Goal: Transaction & Acquisition: Purchase product/service

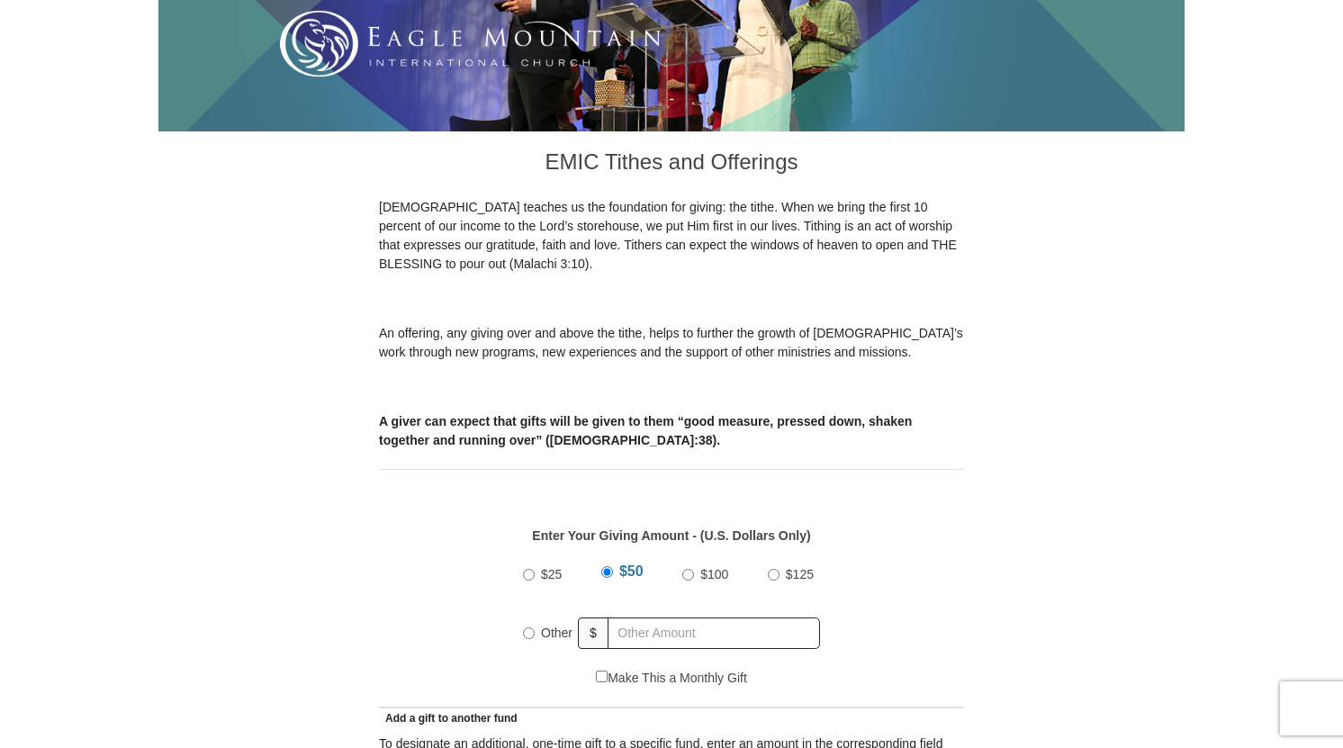
scroll to position [540, 0]
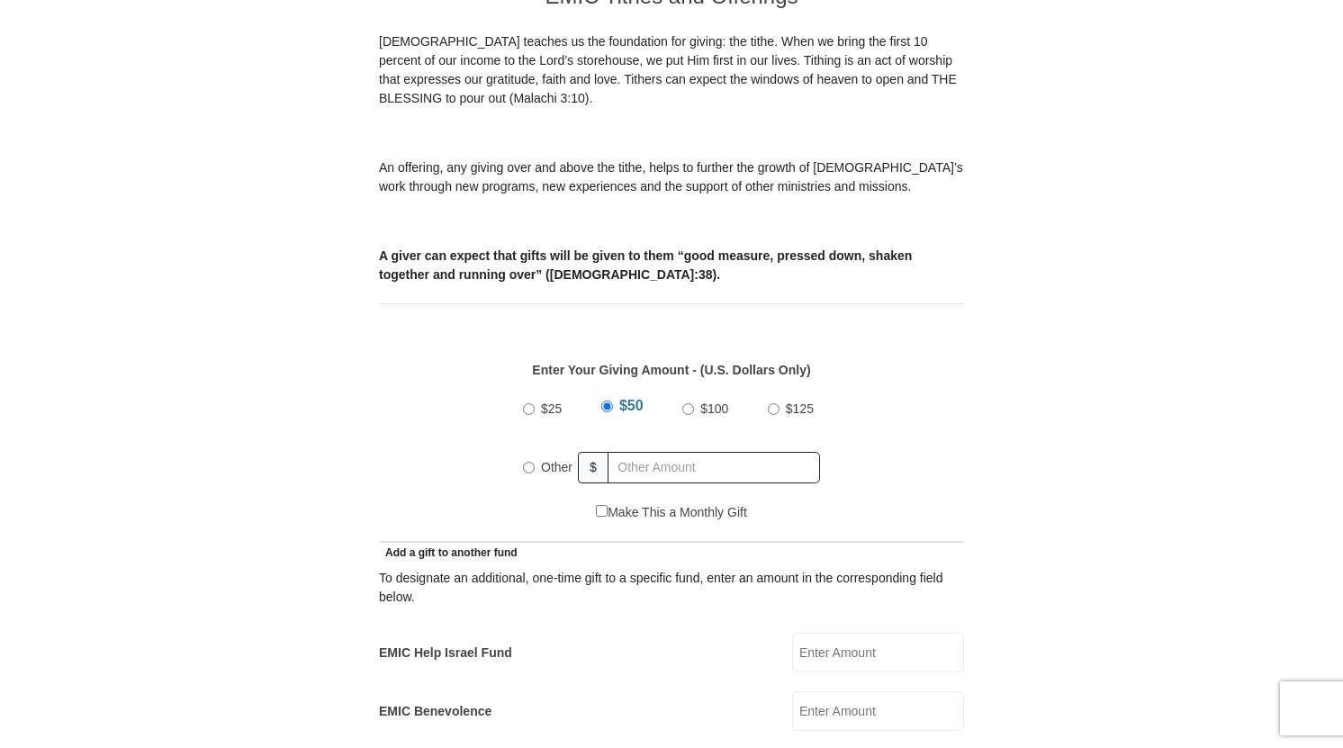
click at [528, 462] on input "Other" at bounding box center [529, 468] width 12 height 12
radio input "true"
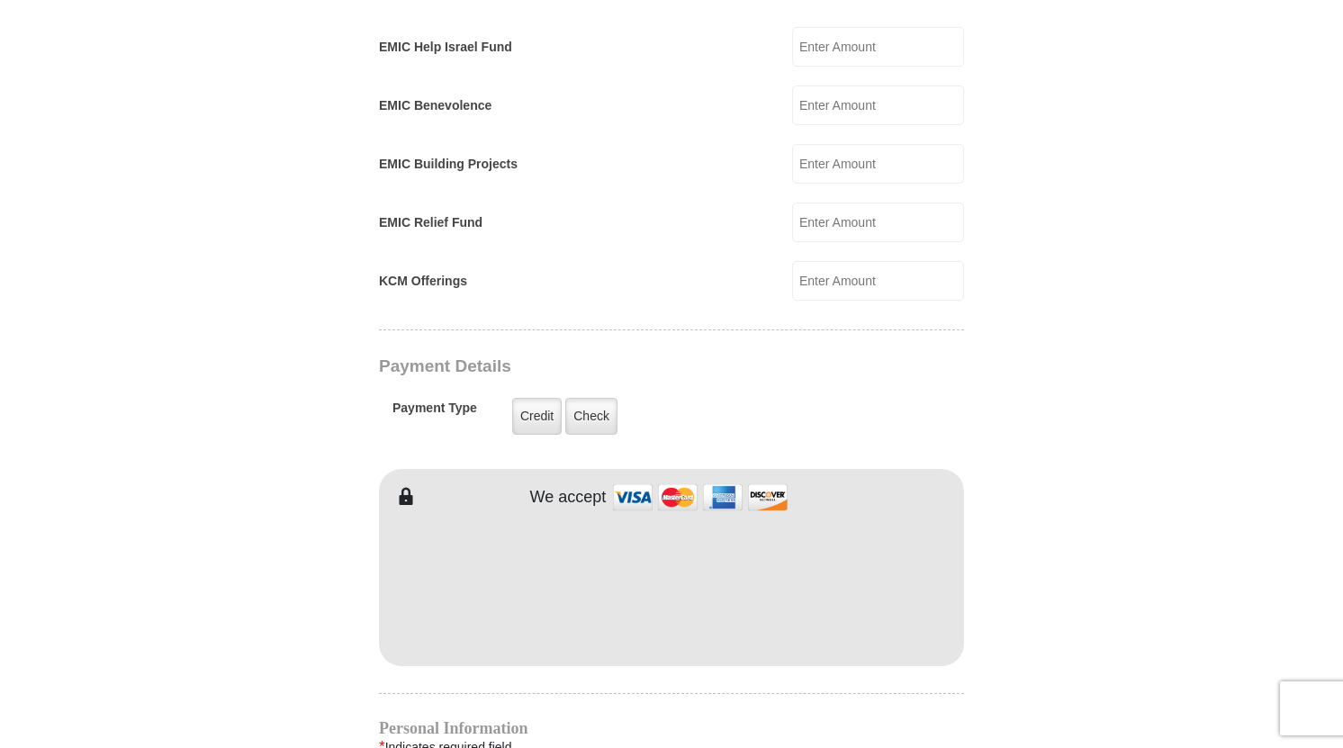
scroll to position [1170, 0]
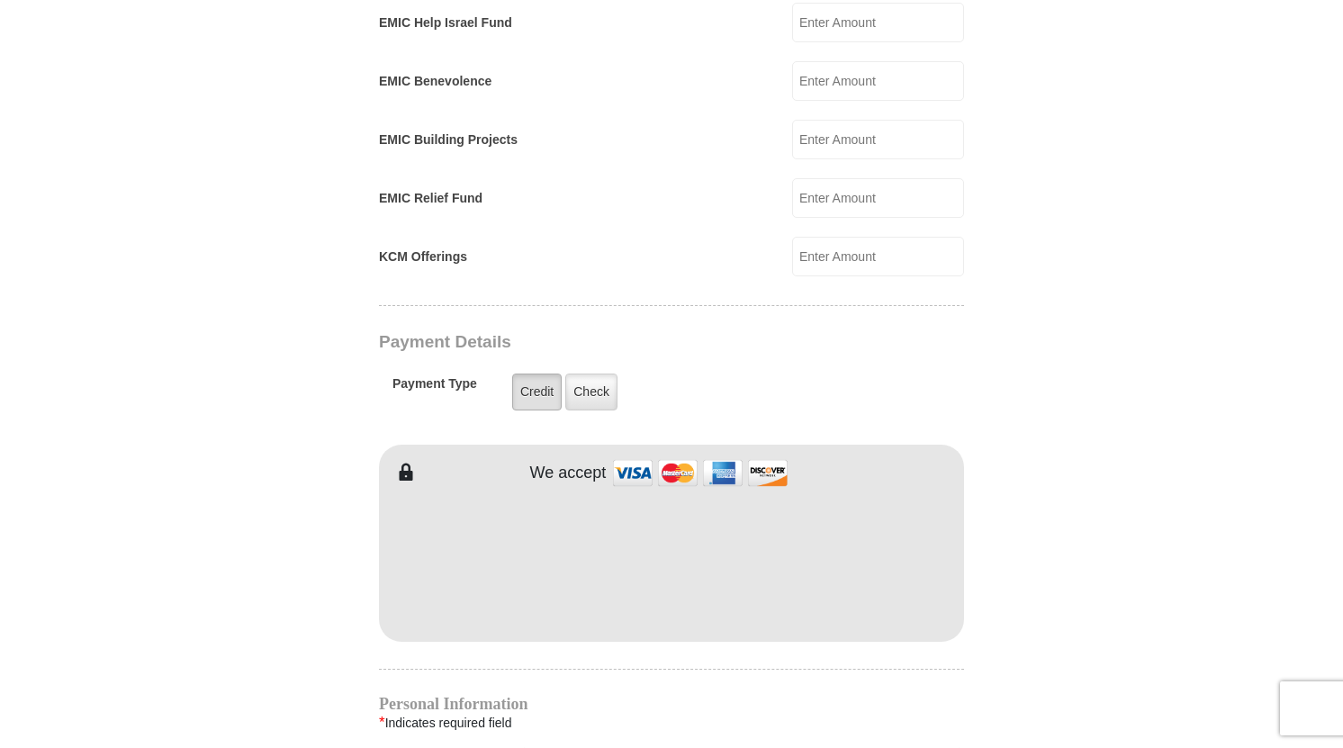
type input "585.62"
click at [546, 374] on label "Credit" at bounding box center [537, 392] width 50 height 37
click at [0, 0] on input "Credit" at bounding box center [0, 0] width 0 height 0
type input "Bonnie"
type input "Moore"
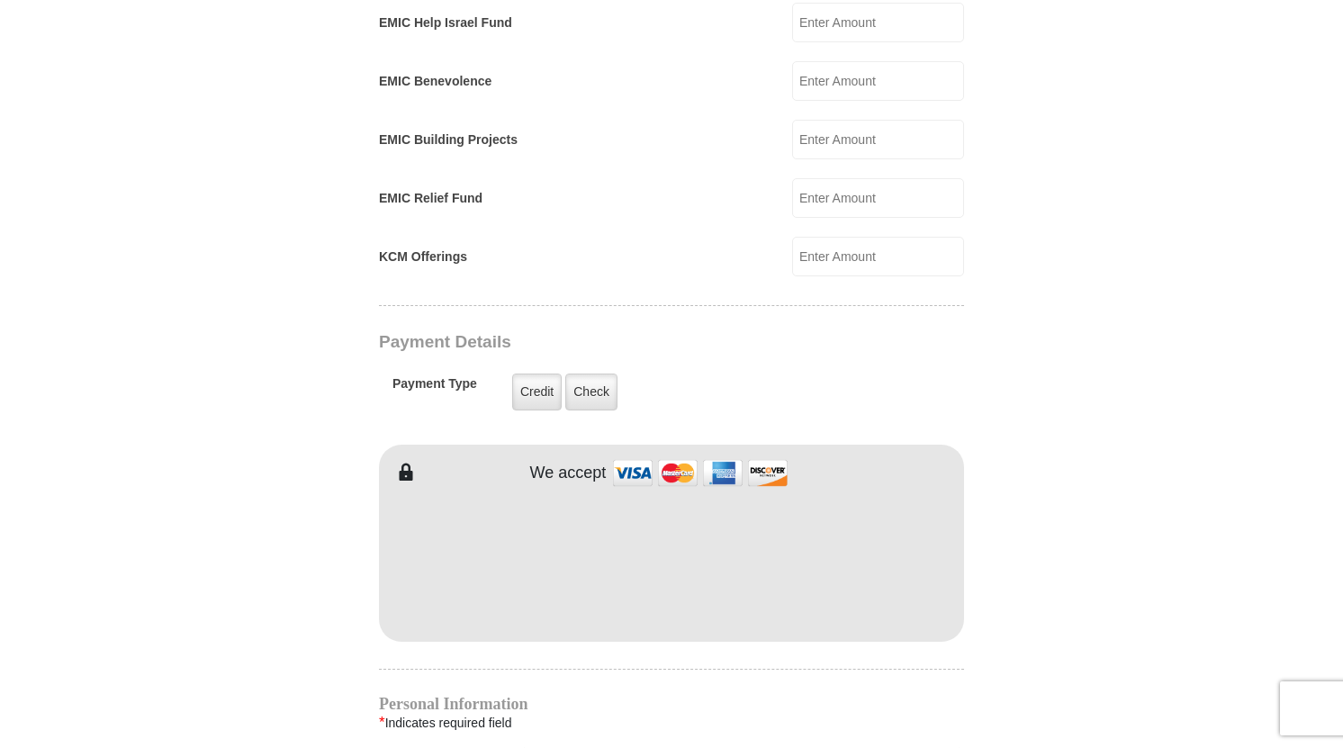
click at [608, 697] on h4 "Personal Information" at bounding box center [671, 704] width 585 height 14
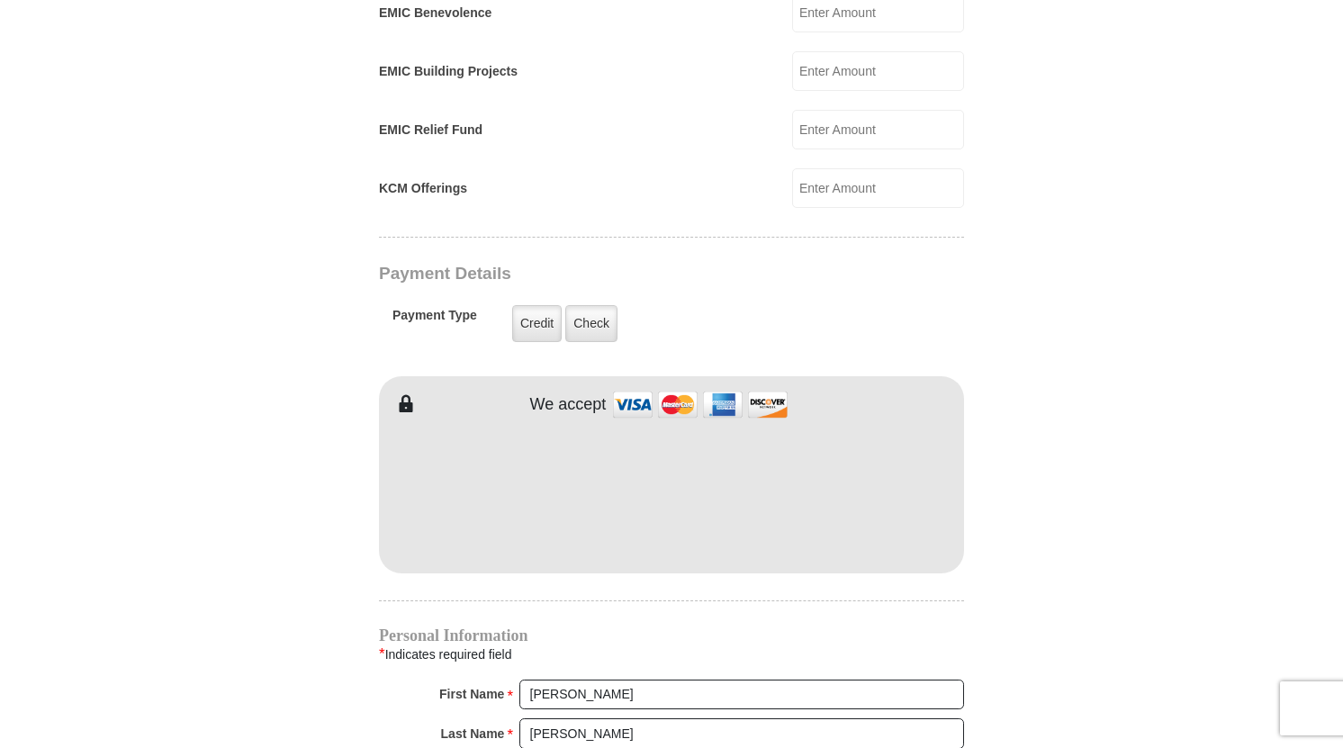
scroll to position [1350, 0]
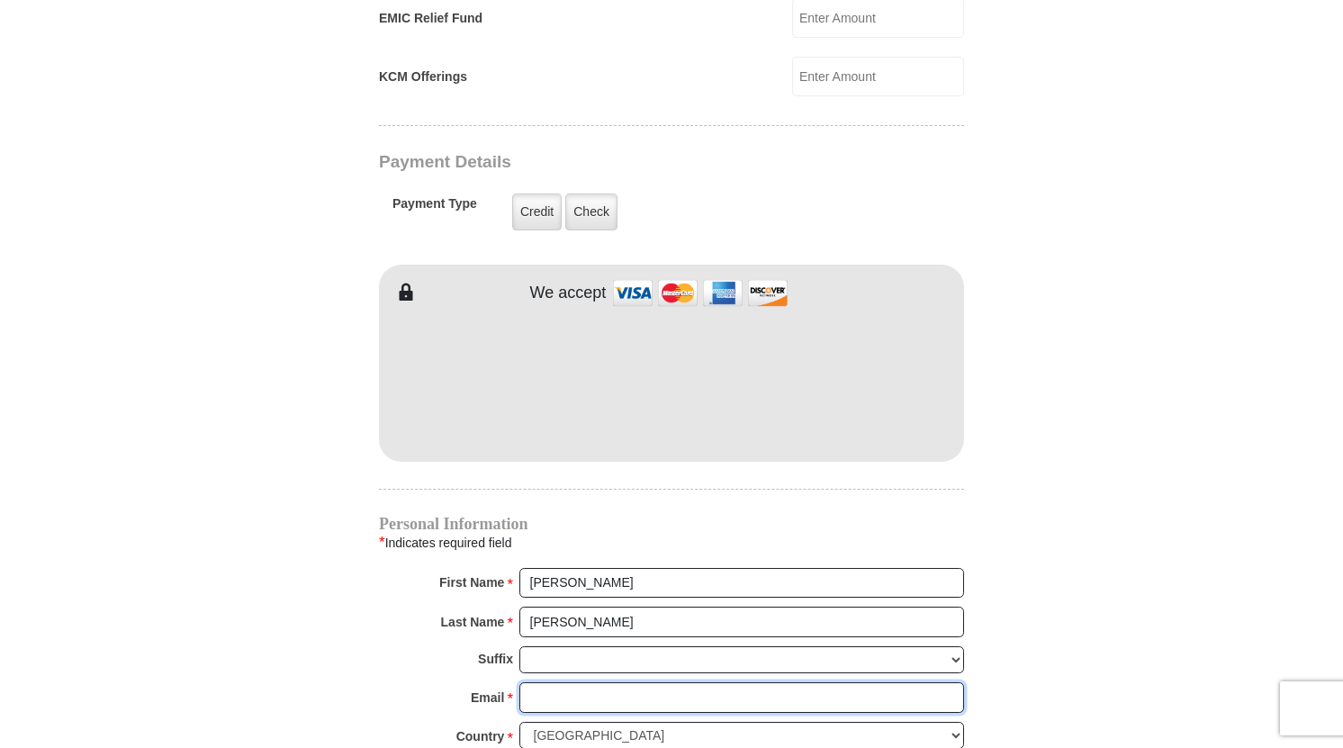
click at [586, 682] on input "Email *" at bounding box center [741, 697] width 445 height 31
type input "bmoore96813@gmail.com"
type input "1212 Nuuanu Ave"
type input "Apt 3508"
type input "Honolulu"
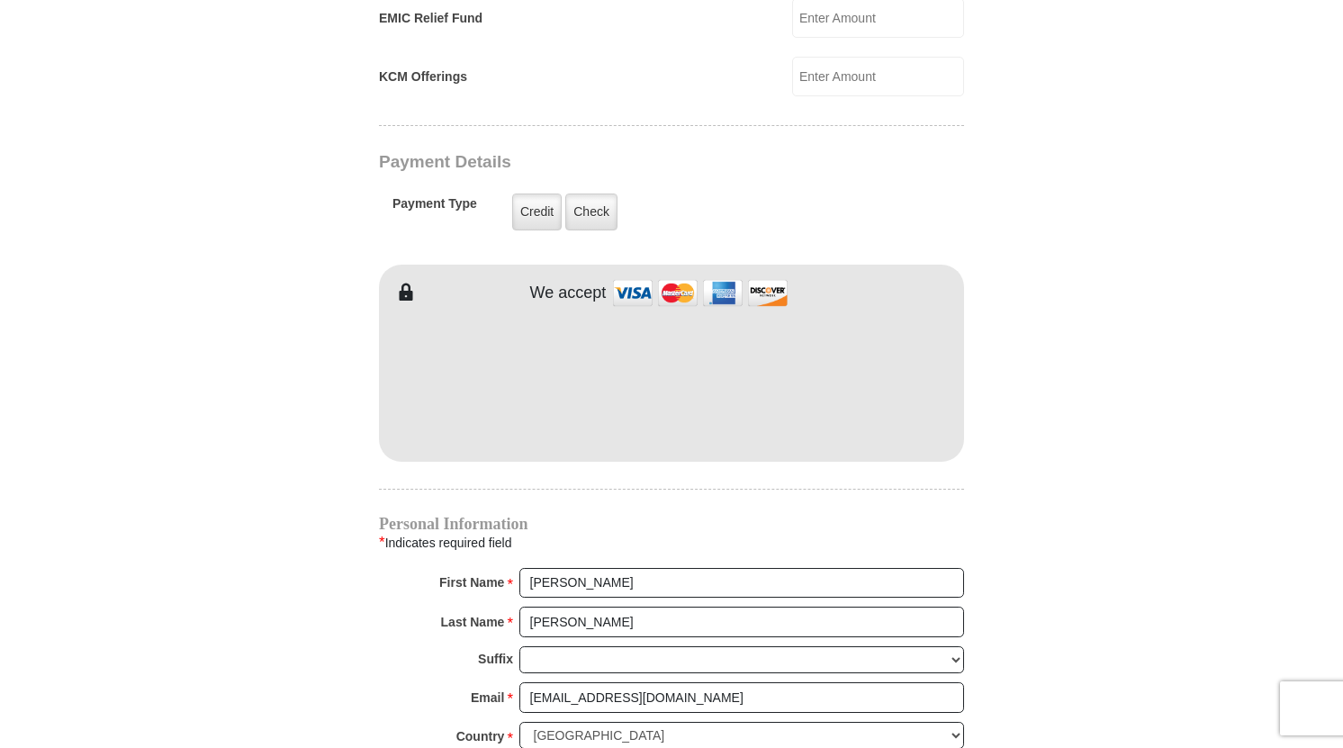
select select "HI"
type input "96817"
type input "8082284402"
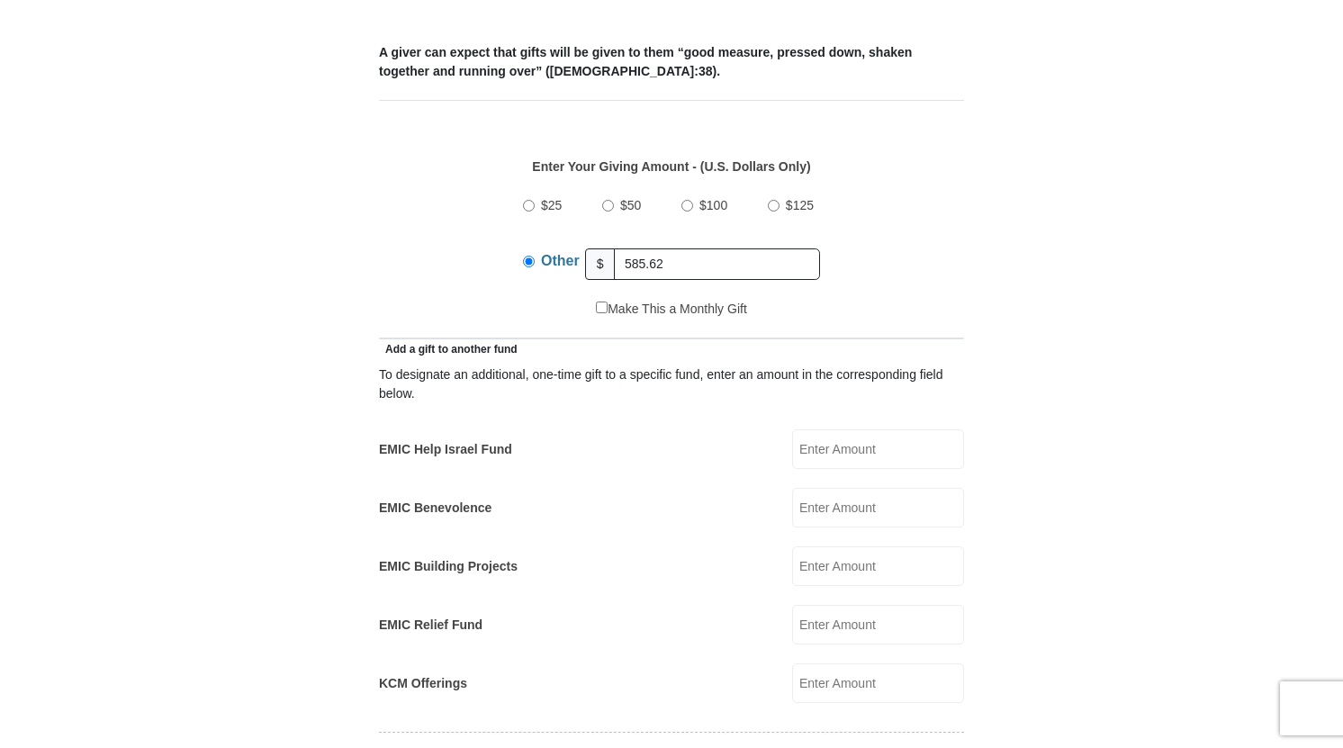
scroll to position [720, 0]
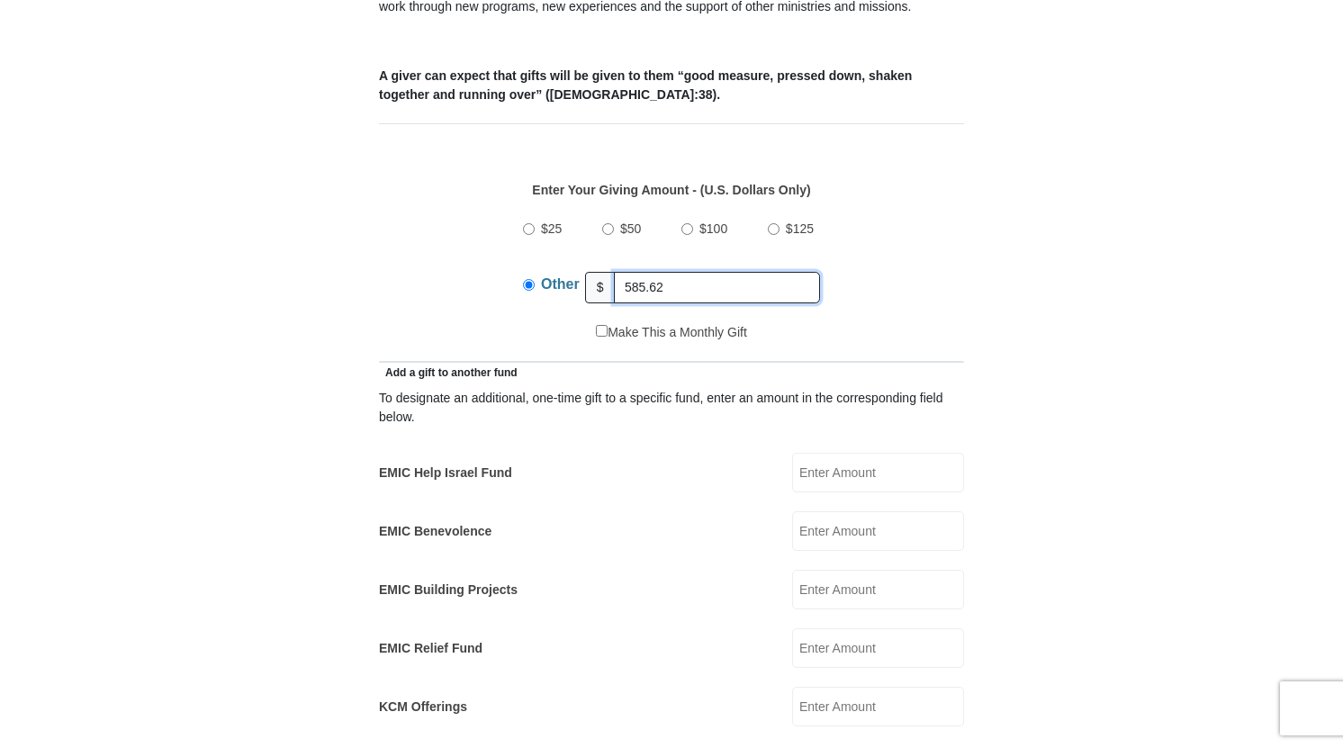
click at [639, 272] on input "585.62" at bounding box center [717, 288] width 206 height 32
type input "575.62"
click at [905, 299] on div "$25 $50 $100 $125 Other $ 575.62" at bounding box center [672, 264] width 566 height 117
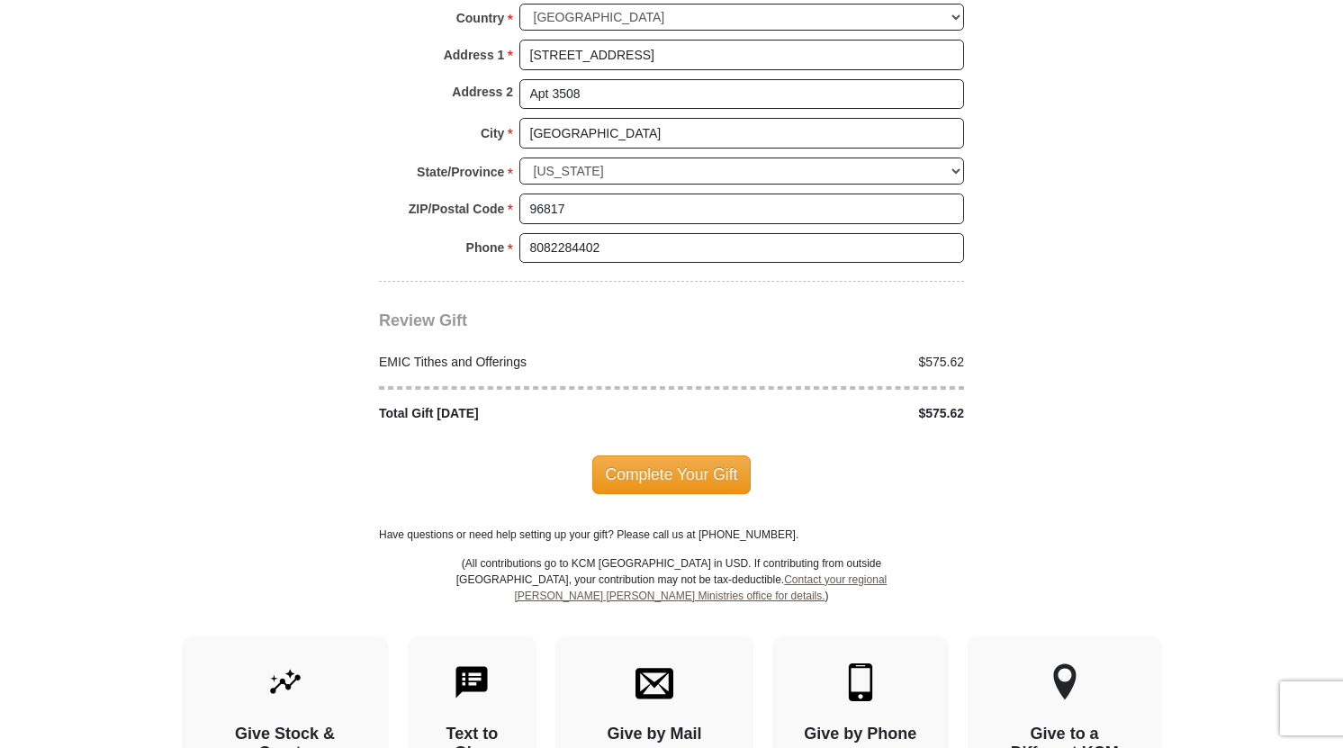
scroll to position [2070, 0]
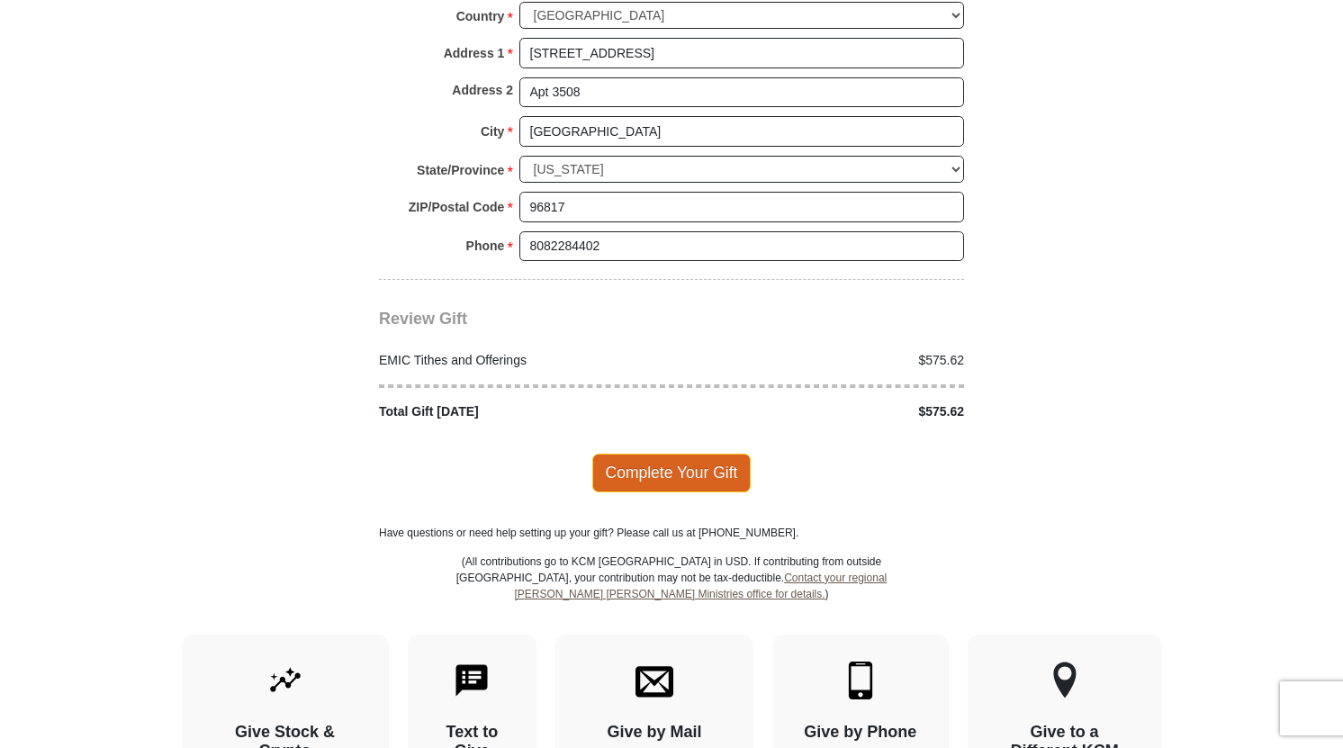
click at [692, 454] on span "Complete Your Gift" at bounding box center [671, 473] width 159 height 38
